Goal: Task Accomplishment & Management: Complete application form

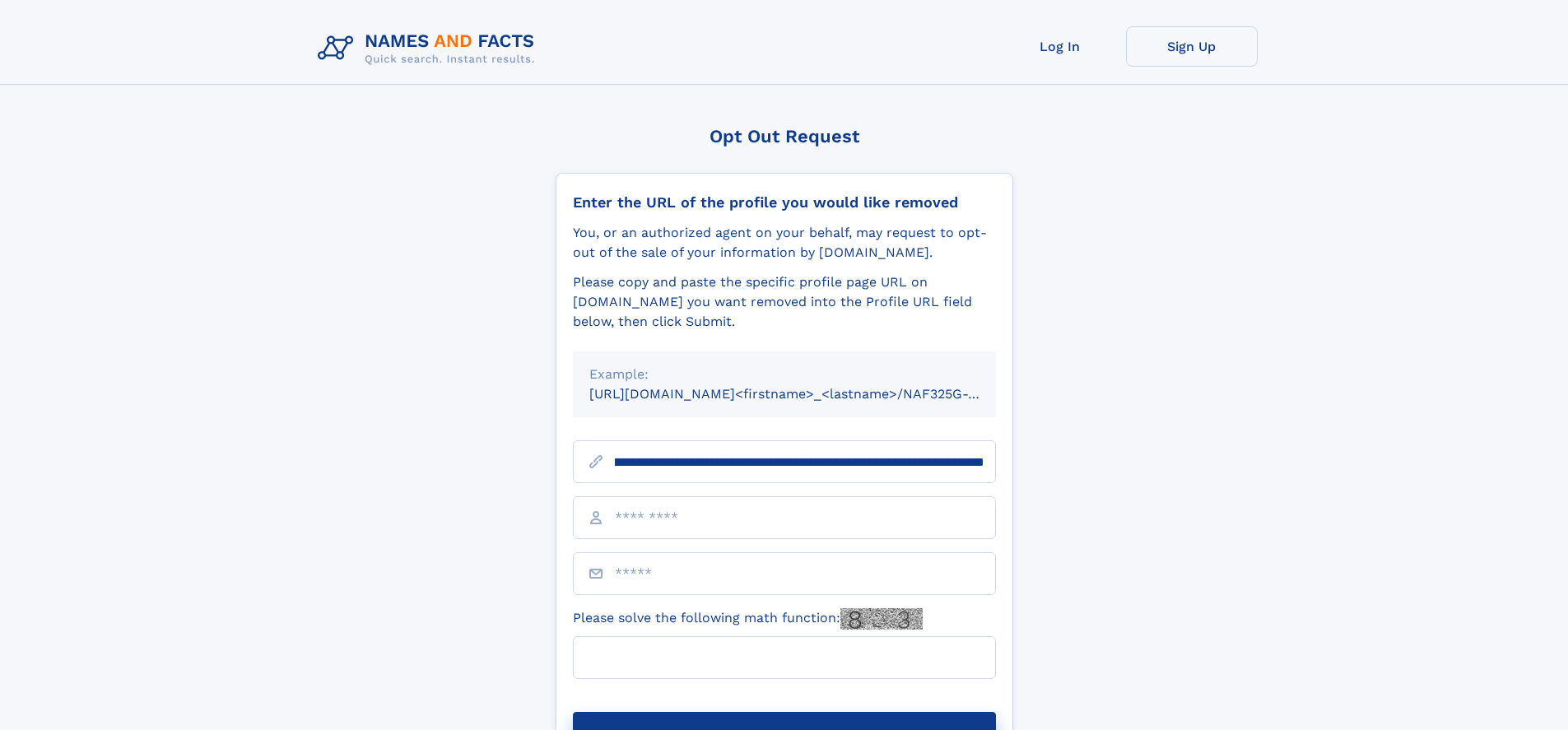
scroll to position [0, 184]
type input "**********"
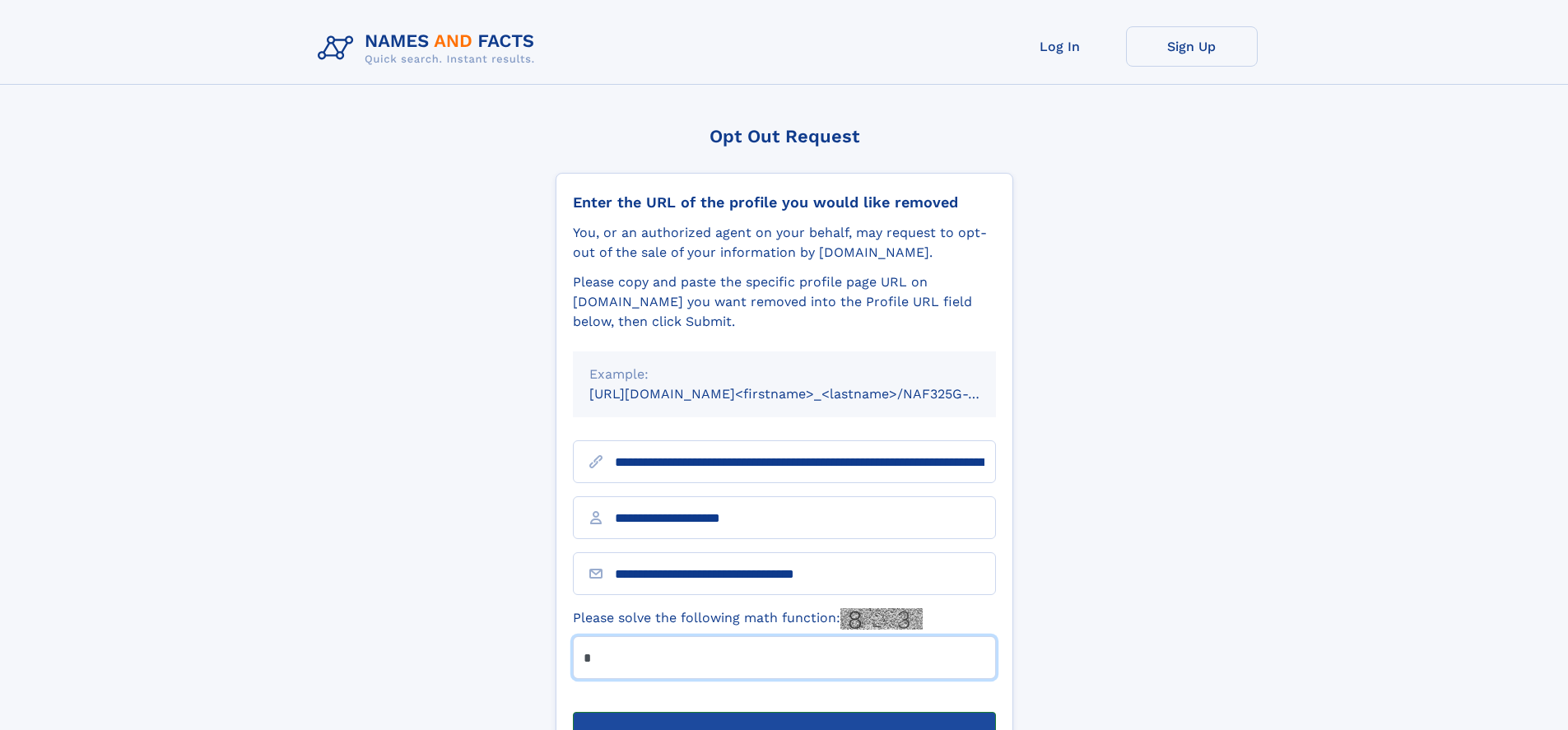
type input "*"
click at [784, 711] on button "Submit Opt Out Request" at bounding box center [784, 738] width 423 height 53
